Goal: Check status: Check status

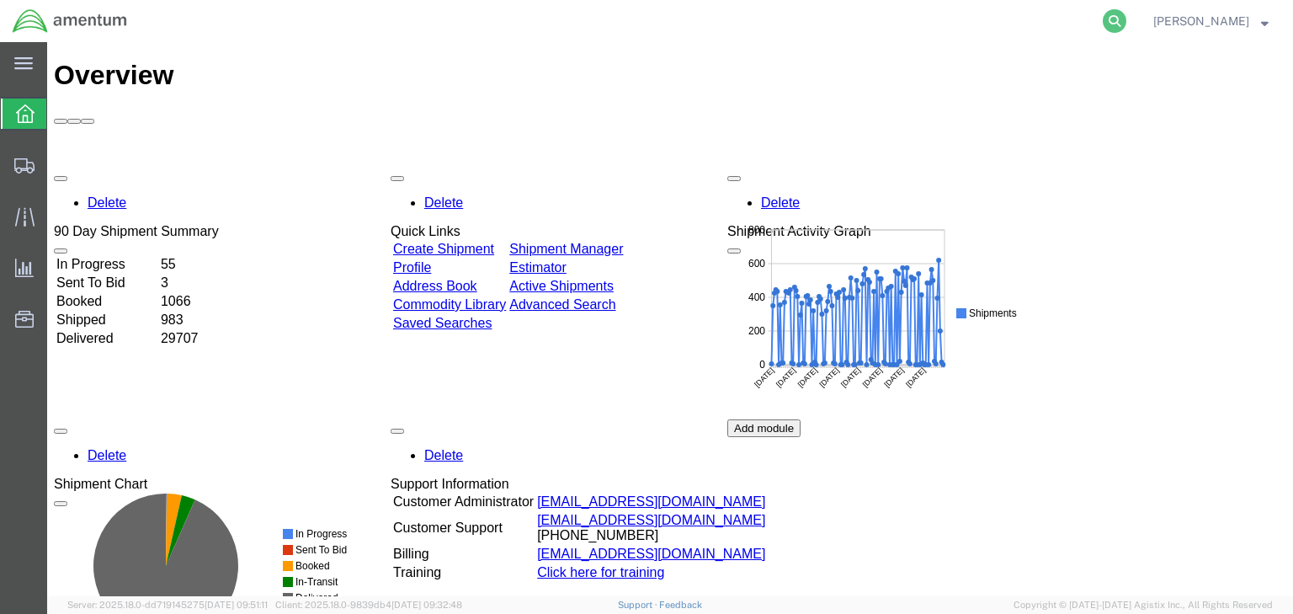
click at [1127, 18] on icon at bounding box center [1115, 21] width 24 height 24
paste input "56793777"
type input "56793777"
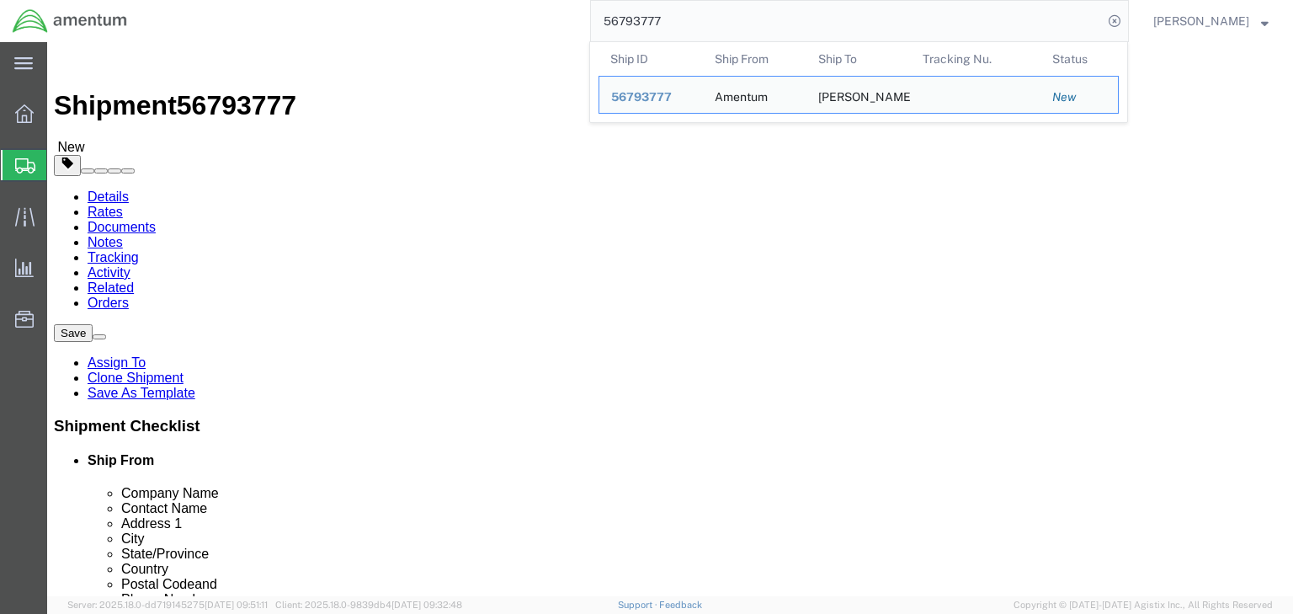
select select
click div "Ship From Location Location My Profile Location [PHONE_NUMBER] [PHONE_NUMBER] […"
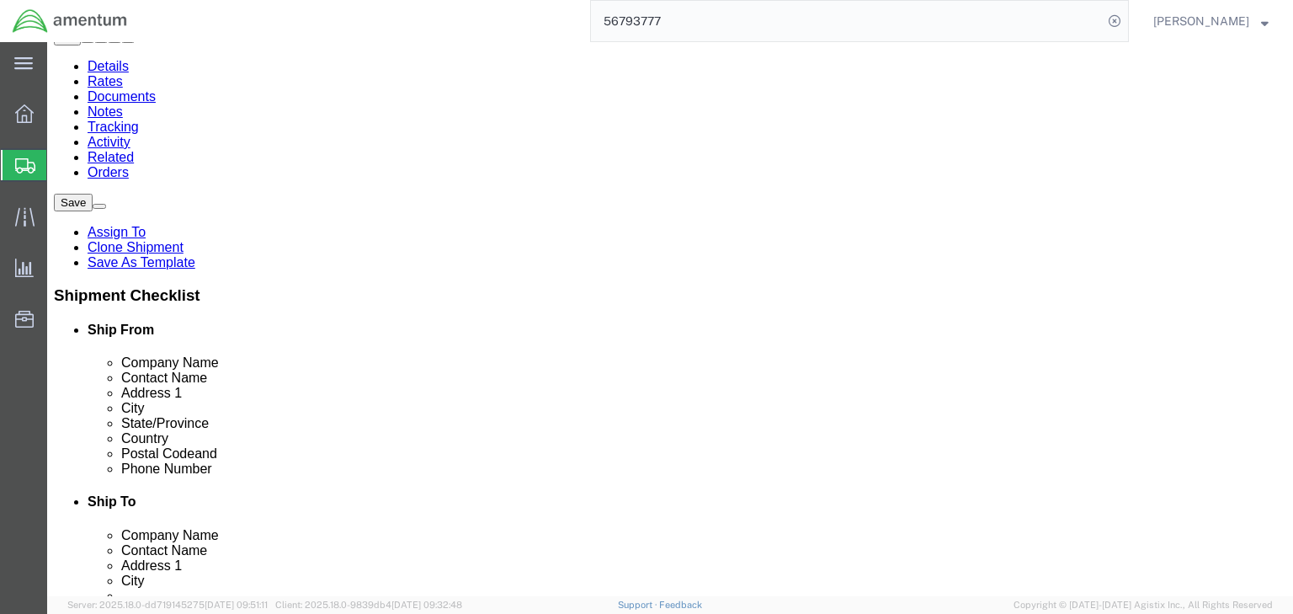
scroll to position [135, 0]
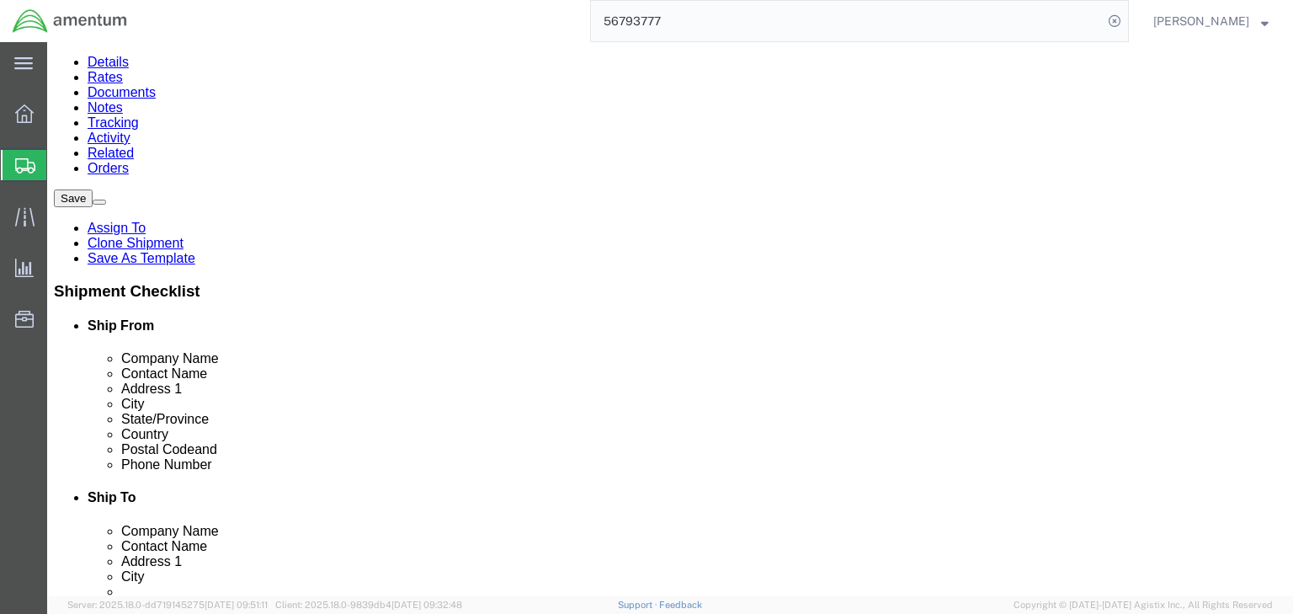
click icon
click dd "500.00 USD"
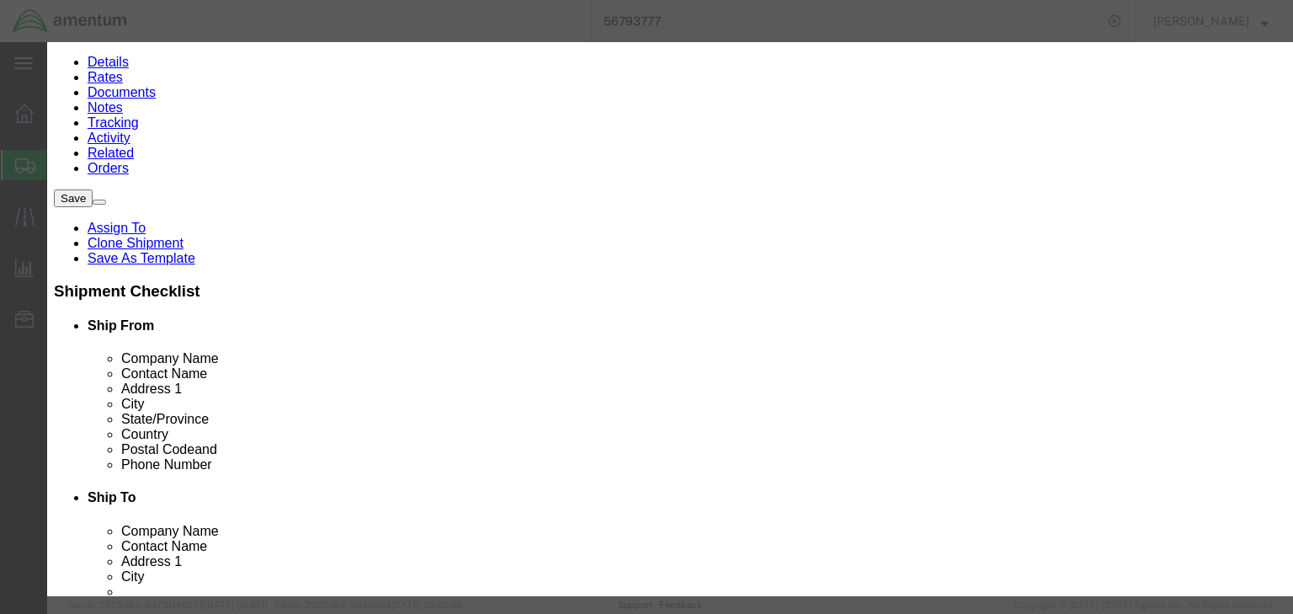
scroll to position [337, 0]
click input "8471.30.0100"
type input "8471300100"
drag, startPoint x: 399, startPoint y: 335, endPoint x: 430, endPoint y: 337, distance: 31.2
type input "8471300100"
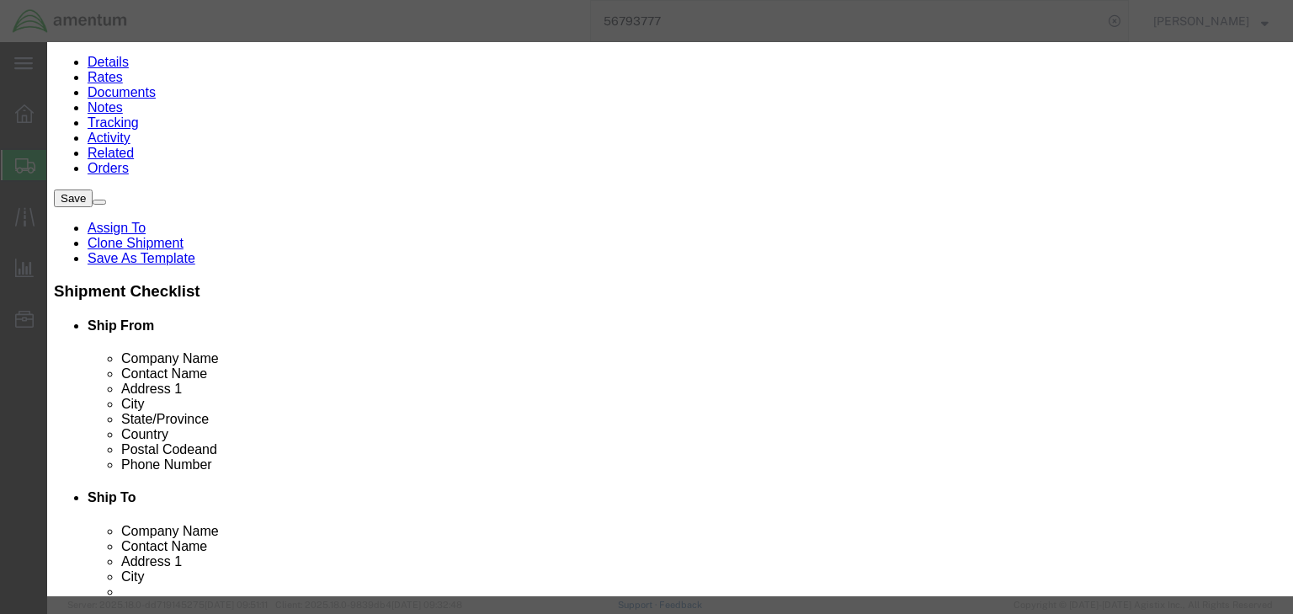
click input "00000"
type input "5A992.c"
click button "Save & Close"
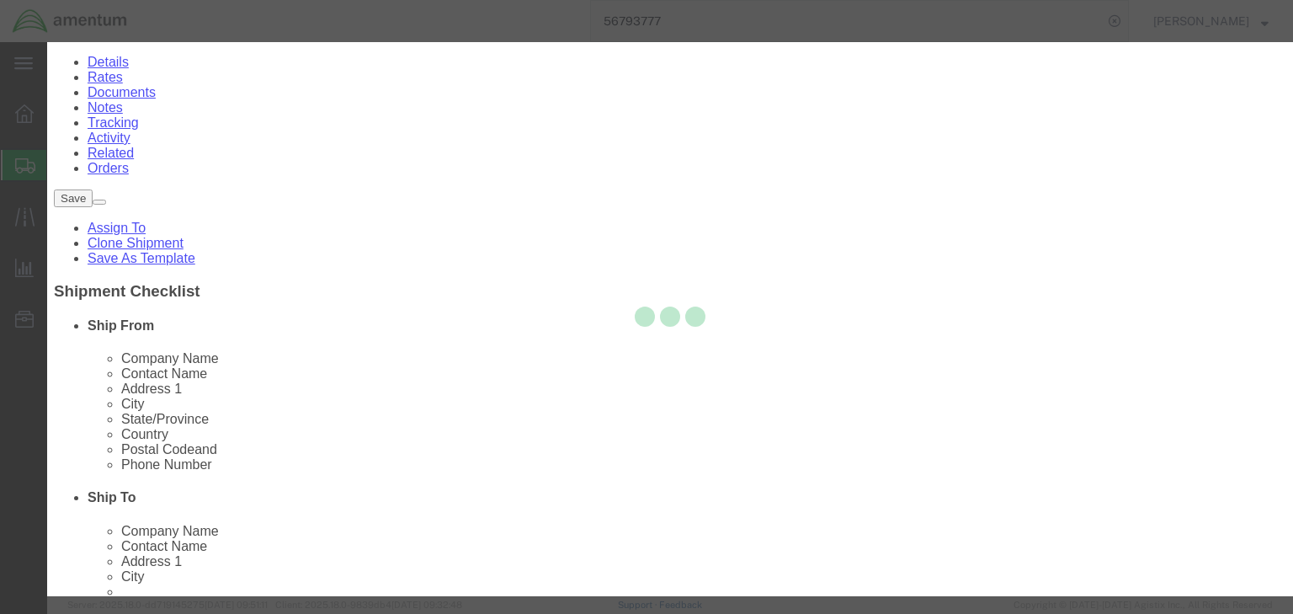
scroll to position [381, 0]
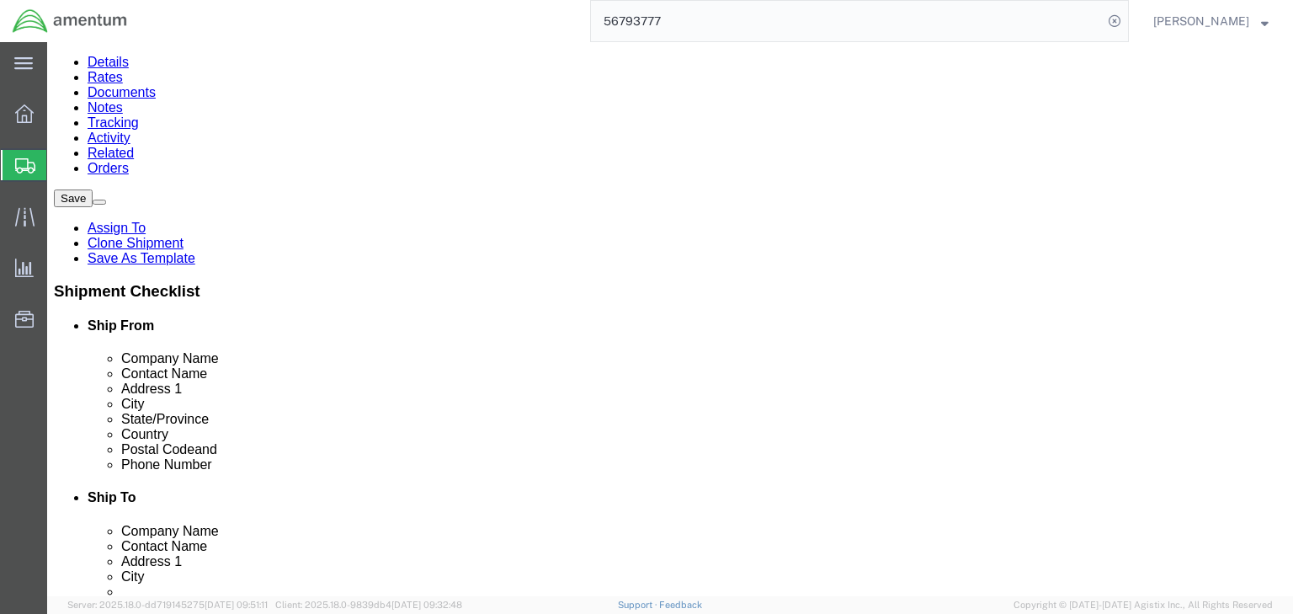
click icon
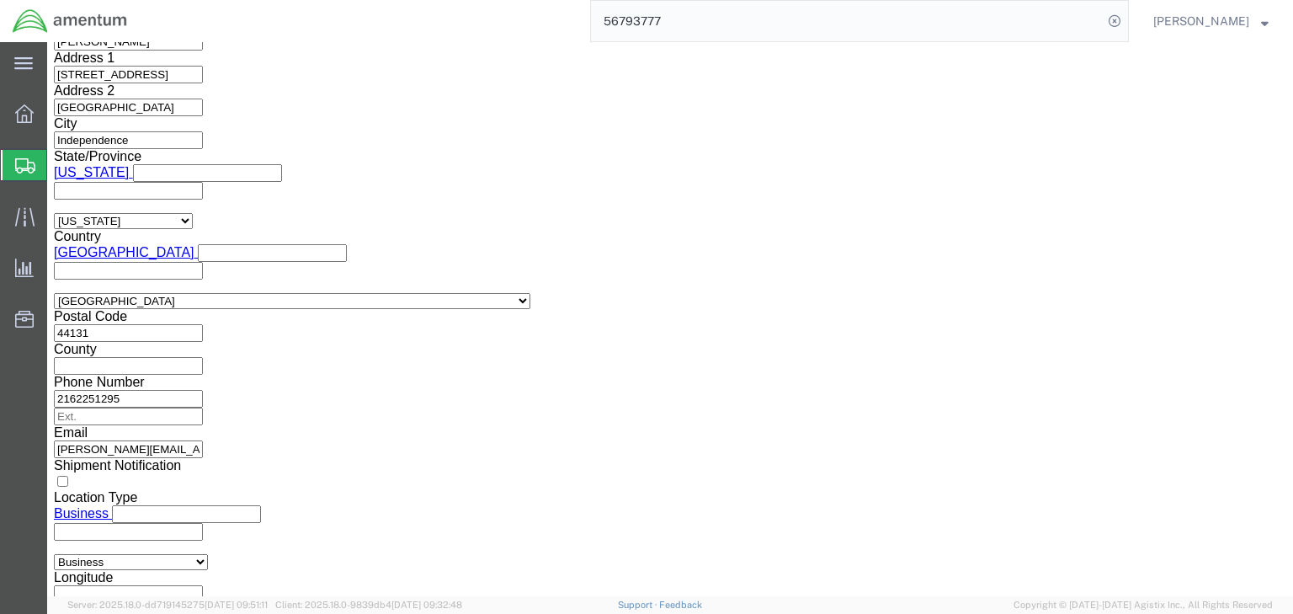
scroll to position [1280, 0]
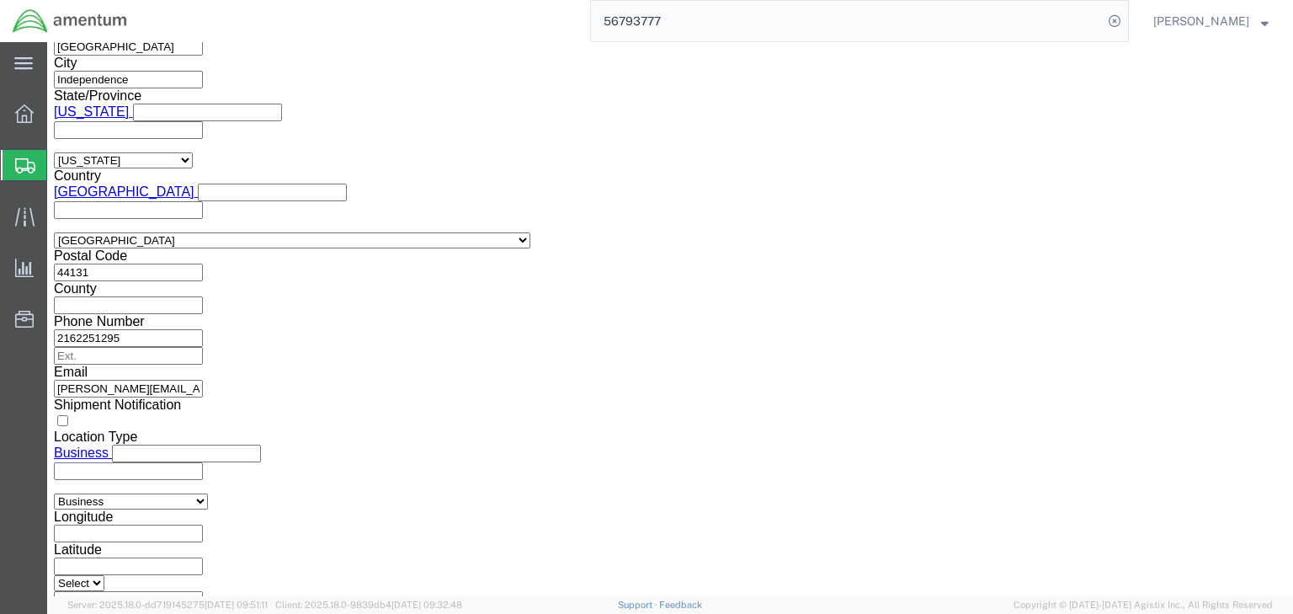
click select "Select ATF BIS DEA EPA FDA FTR ITAR OFAC Other (OPA)"
select select "FTR"
click select "Select ATF BIS DEA EPA FDA FTR ITAR OFAC Other (OPA)"
click select "Select 30.2(d)(2) 30.36 30.37(a) 30.37(f) 30.37(g) 30.37(h) 30.37(i) 30.37(j) 3…"
select select "30.37(a)"
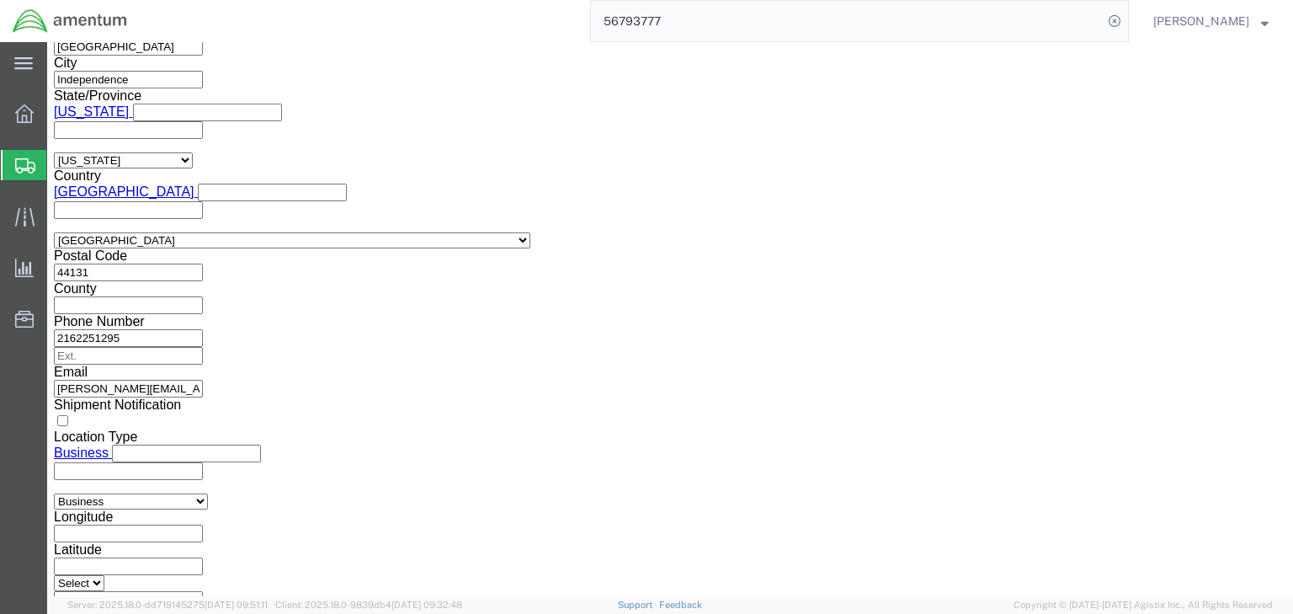
click select "Select 30.2(d)(2) 30.36 30.37(a) 30.37(f) 30.37(g) 30.37(h) 30.37(i) 30.37(j) 3…"
drag, startPoint x: 659, startPoint y: 284, endPoint x: 657, endPoint y: 275, distance: 8.8
click select "Select AES-Direct EEI Carrier File EEI EEI Exempt"
select select "EXEM"
click select "Select AES-Direct EEI Carrier File EEI EEI Exempt"
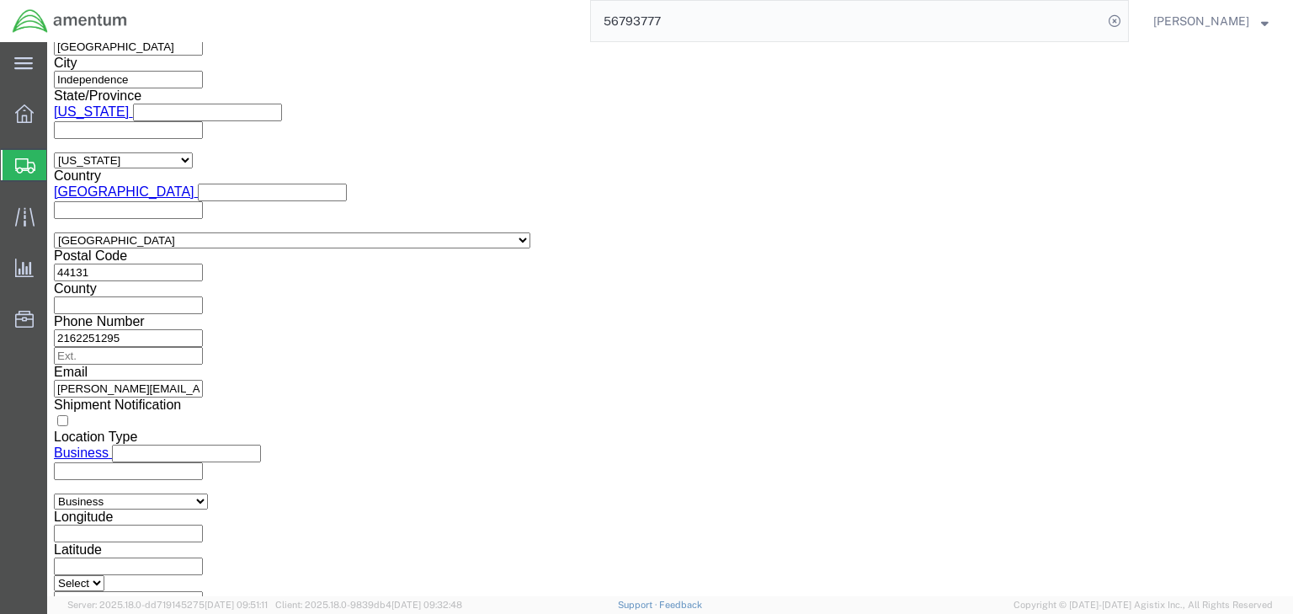
click icon
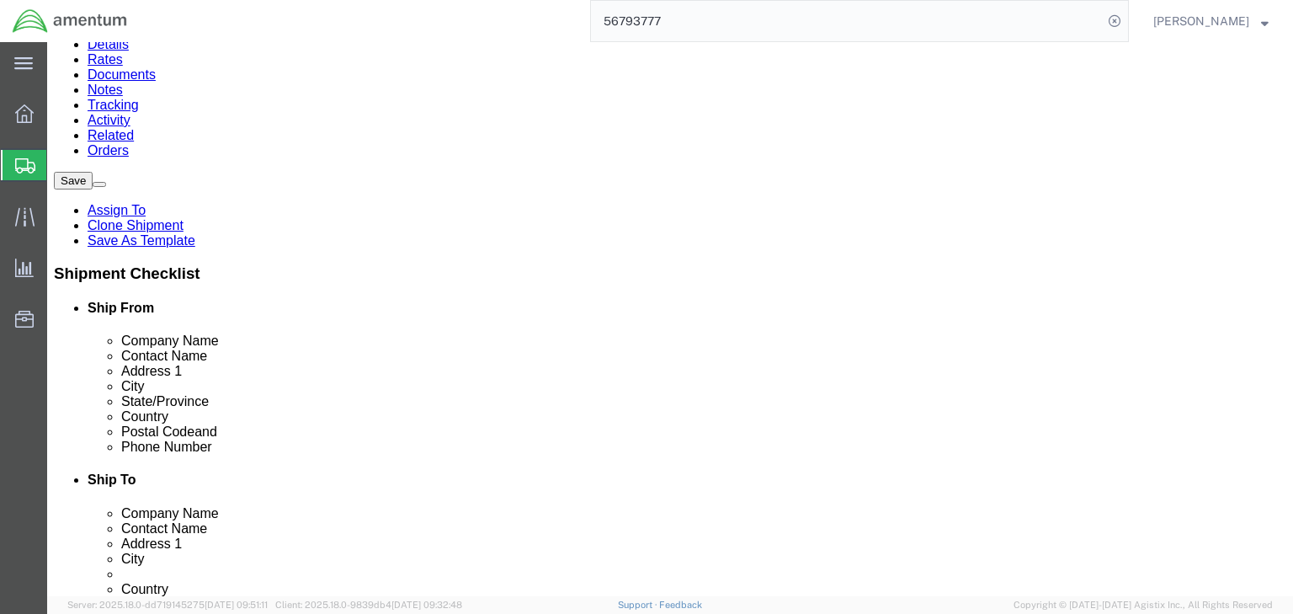
click icon
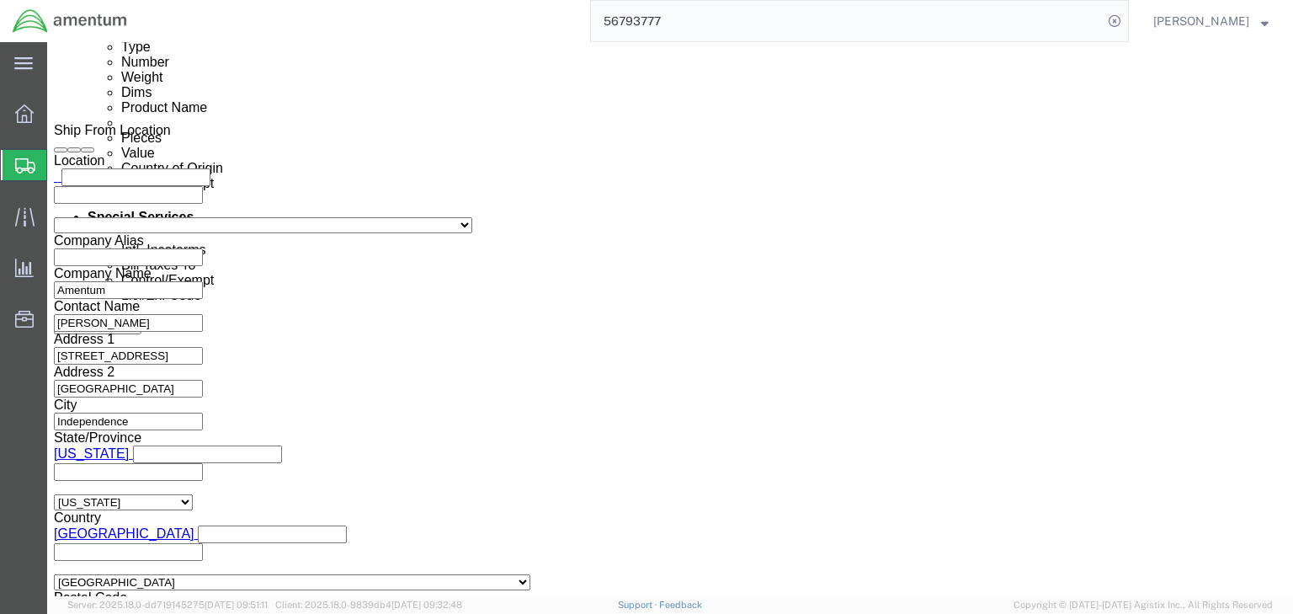
click at [19, 164] on icon at bounding box center [25, 165] width 20 height 15
